Goal: Navigation & Orientation: Find specific page/section

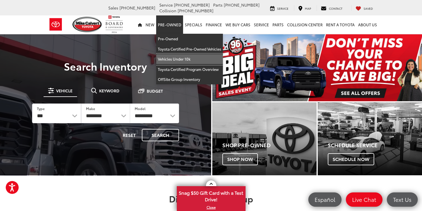
click at [174, 58] on link "Vehicles Under 10k" at bounding box center [189, 59] width 67 height 10
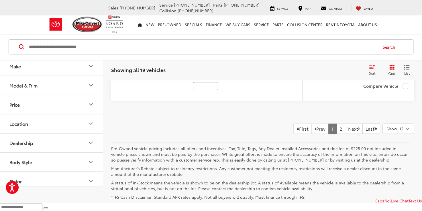
scroll to position [2751, 0]
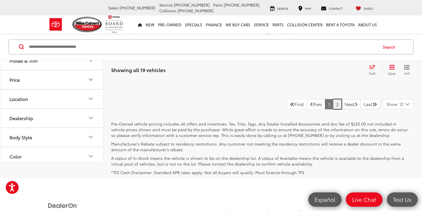
click at [333, 109] on link "2" at bounding box center [337, 104] width 9 height 10
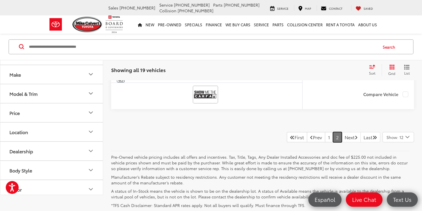
scroll to position [1628, 0]
